Goal: Information Seeking & Learning: Learn about a topic

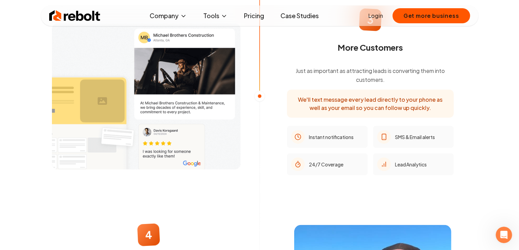
scroll to position [650, 0]
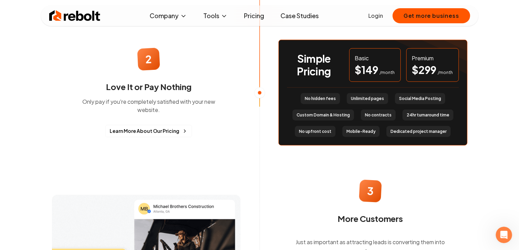
click at [423, 56] on div "Premium" at bounding box center [432, 58] width 41 height 8
drag, startPoint x: 113, startPoint y: 82, endPoint x: 193, endPoint y: 84, distance: 80.0
click at [193, 84] on h3 "Love It or Pay Nothing" at bounding box center [148, 86] width 153 height 11
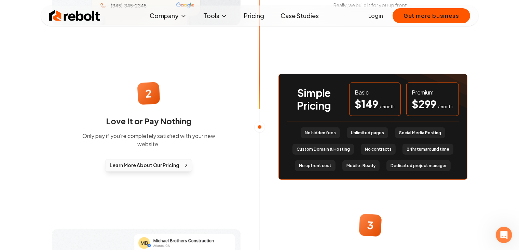
click at [156, 159] on link "Learn More About Our Pricing" at bounding box center [148, 165] width 87 height 12
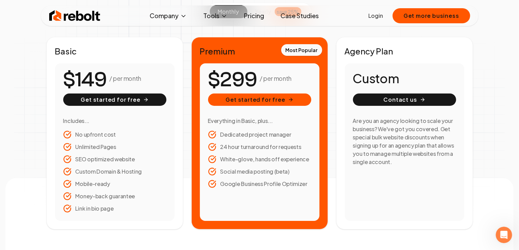
scroll to position [103, 0]
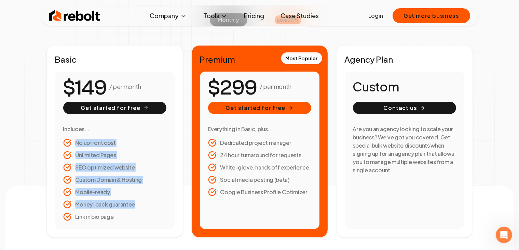
drag, startPoint x: 76, startPoint y: 143, endPoint x: 123, endPoint y: 200, distance: 74.3
click at [121, 211] on ul "No upfront cost Unlimited Pages SEO optimized website Custom Domain & Hosting M…" at bounding box center [114, 179] width 103 height 82
click at [123, 172] on ul "No upfront cost Unlimited Pages SEO optimized website Custom Domain & Hosting M…" at bounding box center [114, 179] width 103 height 82
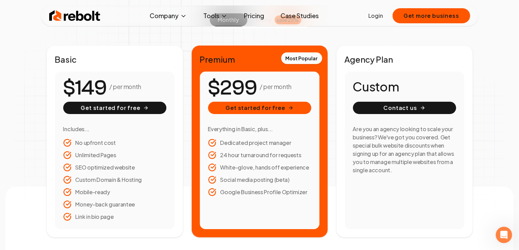
drag, startPoint x: 75, startPoint y: 167, endPoint x: 139, endPoint y: 170, distance: 64.0
click at [139, 170] on li "SEO optimized website" at bounding box center [114, 167] width 103 height 8
drag, startPoint x: 134, startPoint y: 168, endPoint x: 100, endPoint y: 168, distance: 34.2
click at [100, 168] on li "SEO optimized website" at bounding box center [114, 167] width 103 height 8
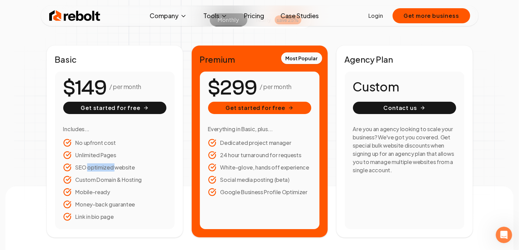
click at [100, 168] on li "SEO optimized website" at bounding box center [114, 167] width 103 height 8
click at [27, 154] on div "Simple pricing No hidden costs. No surprises. No upfront fees. monthly yearly s…" at bounding box center [259, 94] width 519 height 285
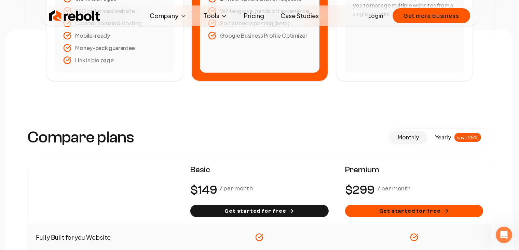
scroll to position [342, 0]
